Goal: Entertainment & Leisure: Browse casually

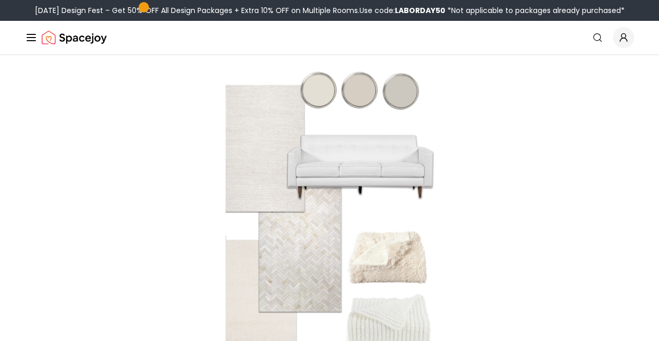
scroll to position [887, 0]
click at [0, 0] on img at bounding box center [0, 0] width 0 height 0
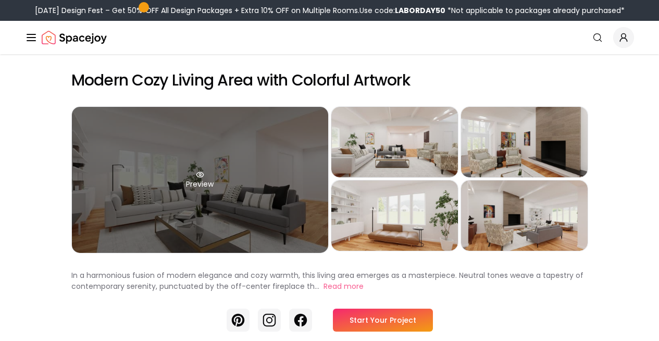
click at [192, 186] on div "Preview" at bounding box center [200, 180] width 256 height 146
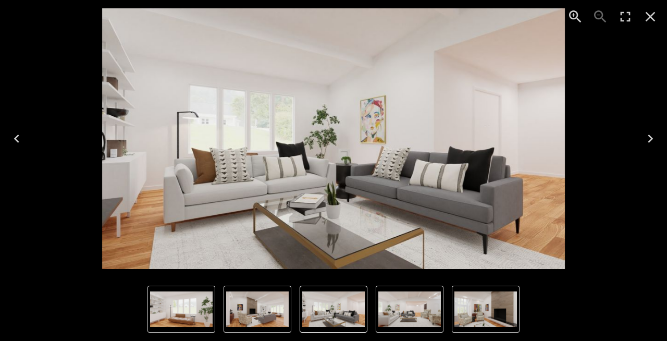
click at [649, 140] on icon "Next" at bounding box center [650, 138] width 17 height 17
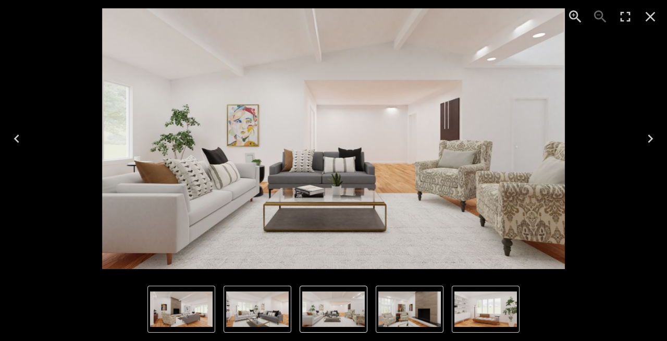
click at [649, 140] on icon "Next" at bounding box center [650, 138] width 17 height 17
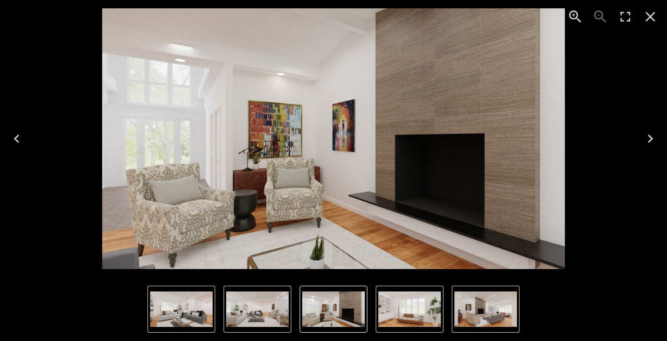
click at [649, 140] on icon "Next" at bounding box center [650, 138] width 17 height 17
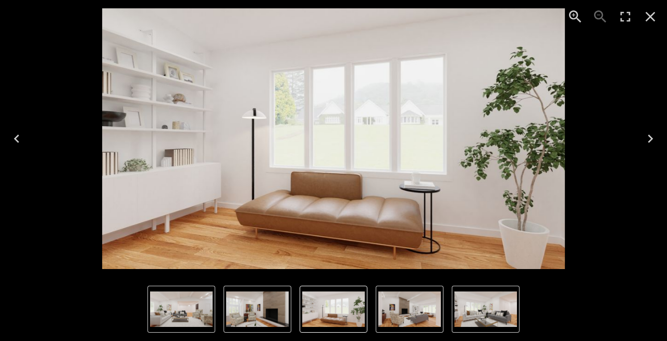
click at [648, 141] on icon "Next" at bounding box center [650, 138] width 17 height 17
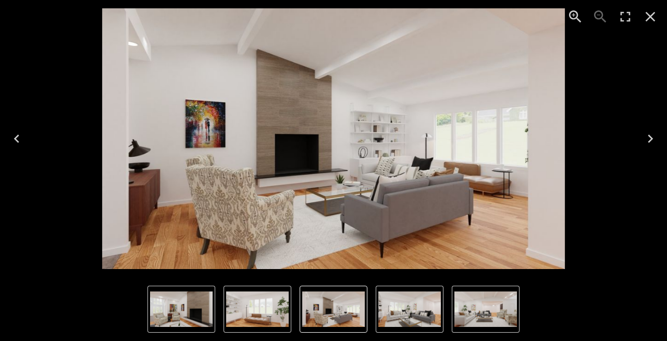
click at [648, 141] on icon "Next" at bounding box center [650, 138] width 5 height 8
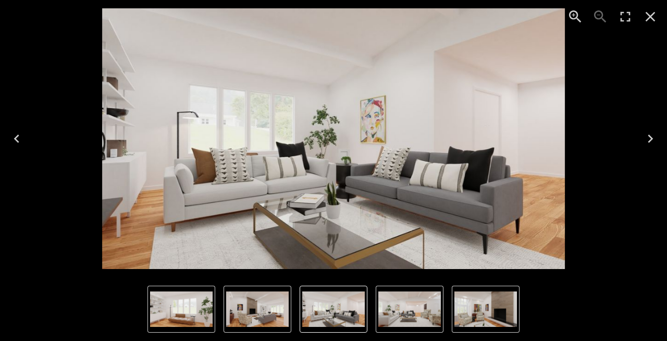
click at [648, 141] on icon "Next" at bounding box center [650, 138] width 5 height 8
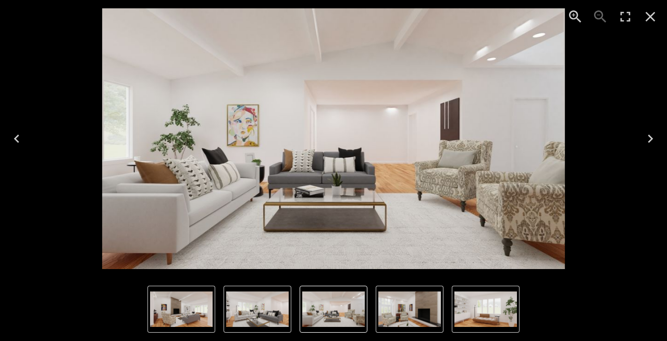
click at [648, 141] on icon "Next" at bounding box center [650, 138] width 5 height 8
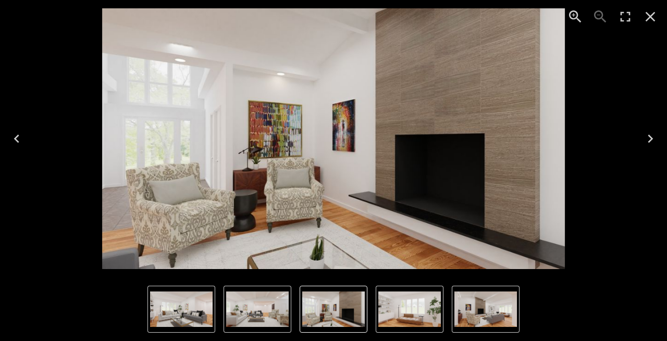
click at [648, 141] on icon "Next" at bounding box center [650, 138] width 5 height 8
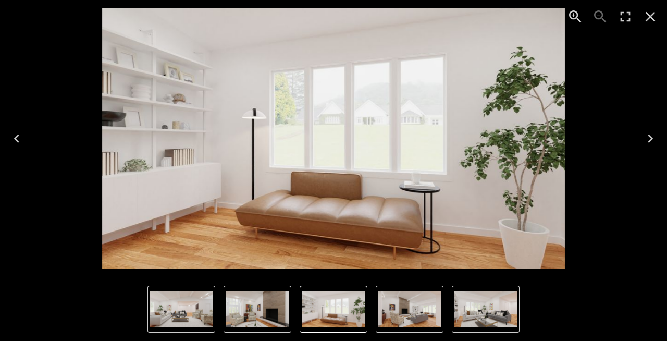
click at [648, 141] on icon "Next" at bounding box center [650, 138] width 5 height 8
